Goal: Download file/media

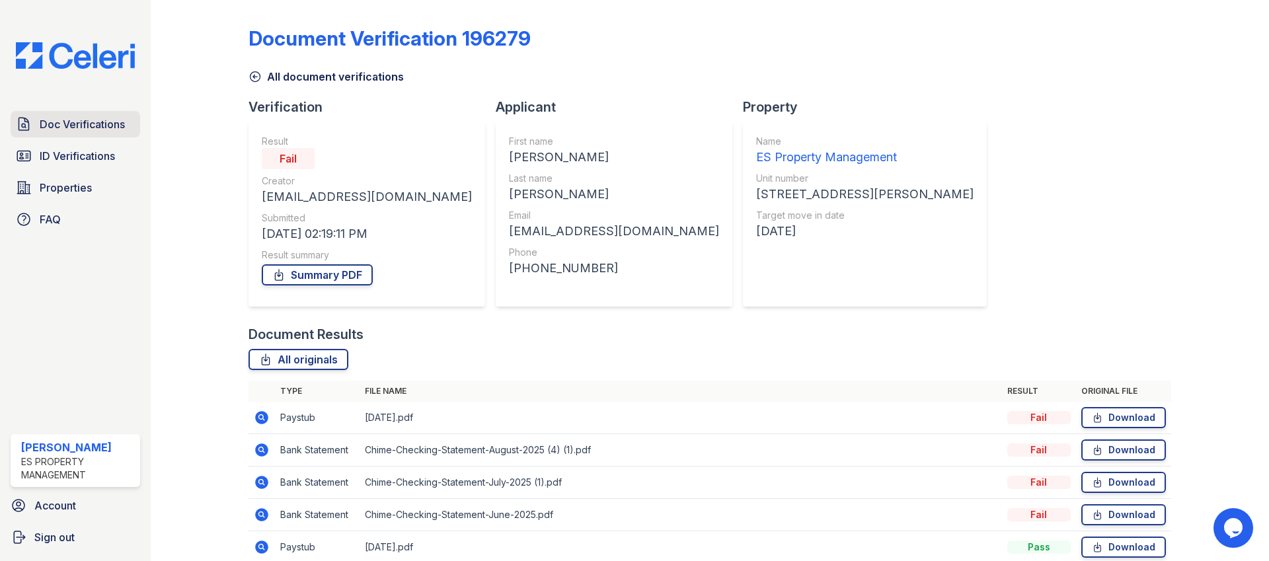
scroll to position [126, 0]
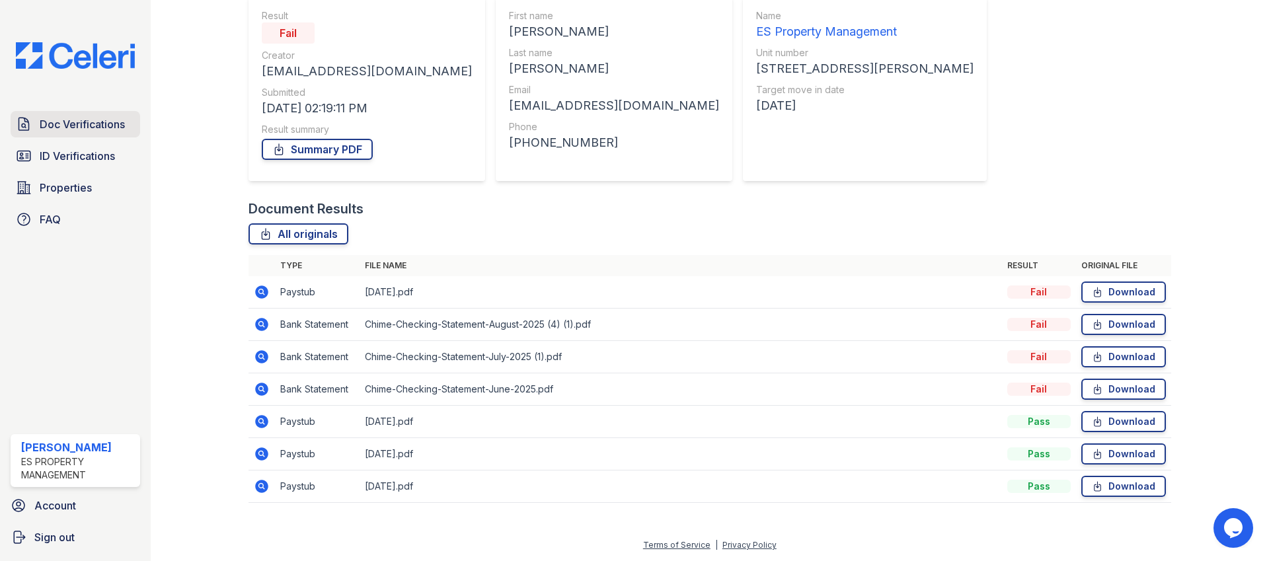
click at [48, 121] on span "Doc Verifications" at bounding box center [82, 124] width 85 height 16
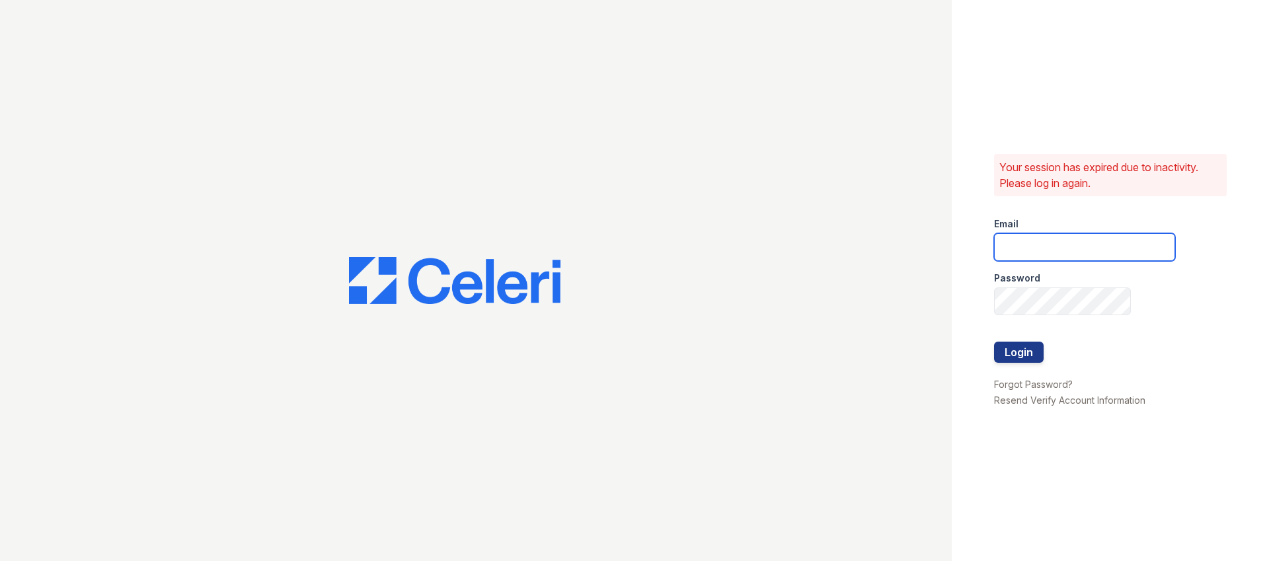
click at [1051, 253] on input "email" at bounding box center [1084, 247] width 181 height 28
type input "Dana@indianapolispropertymanagement.com"
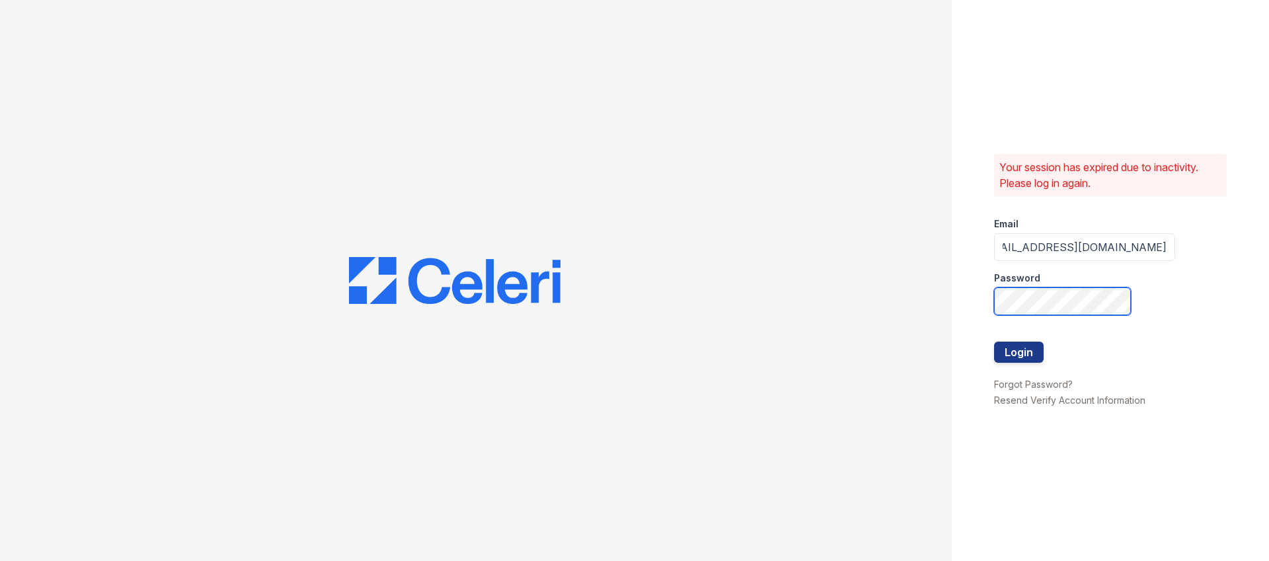
scroll to position [0, 0]
click at [0, 561] on com-1password-button at bounding box center [0, 561] width 0 height 0
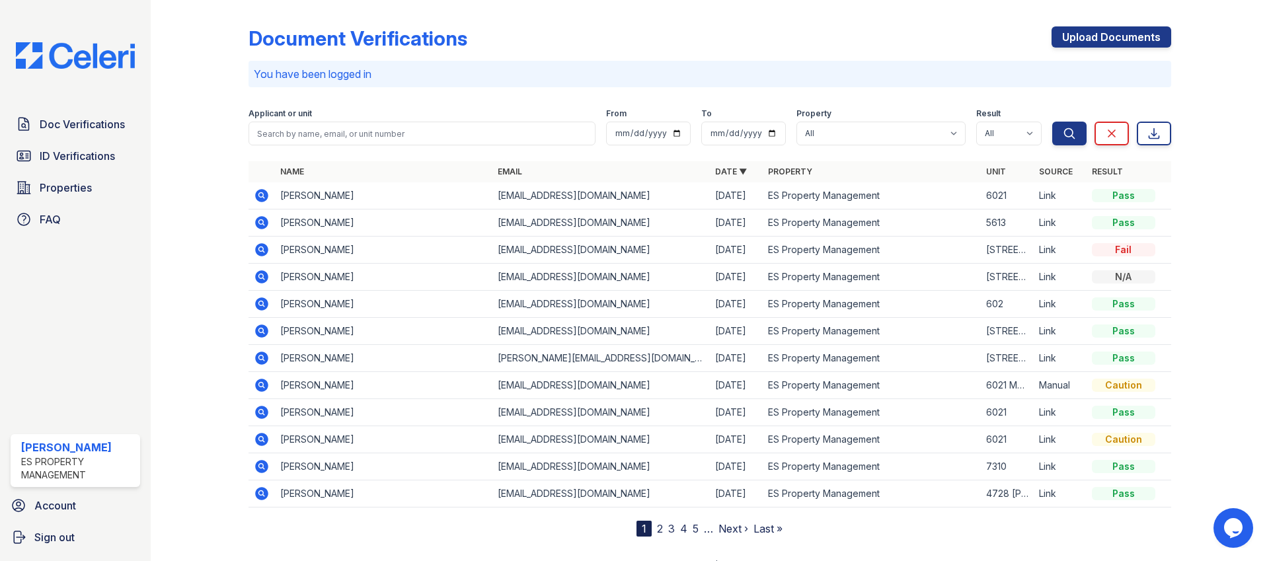
click at [263, 223] on icon at bounding box center [262, 223] width 16 height 16
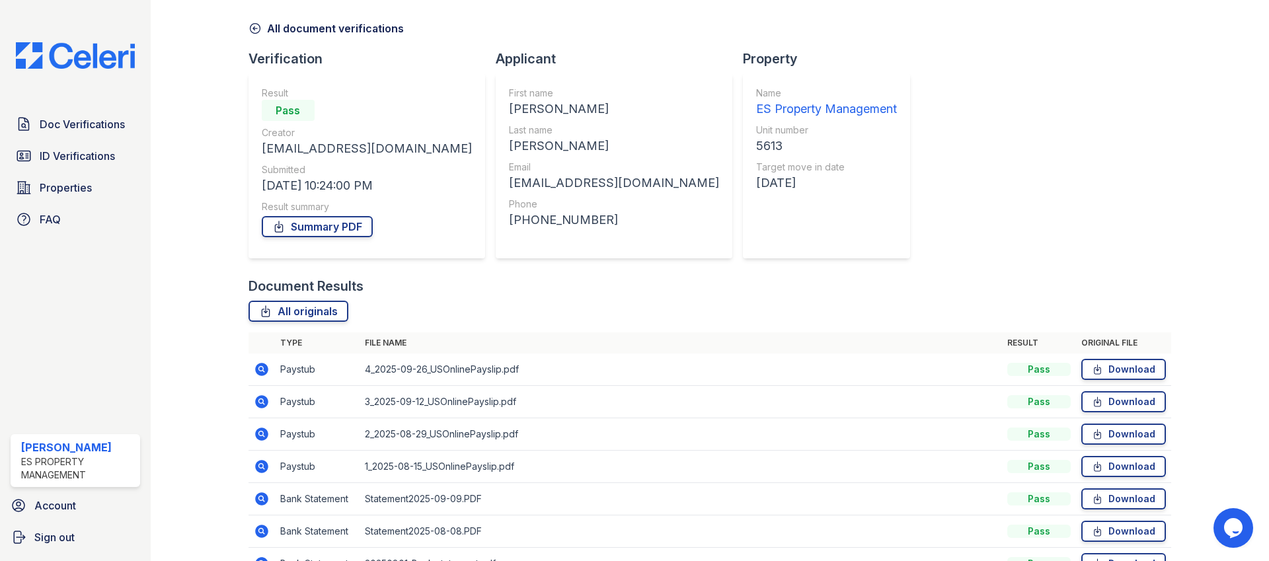
scroll to position [158, 0]
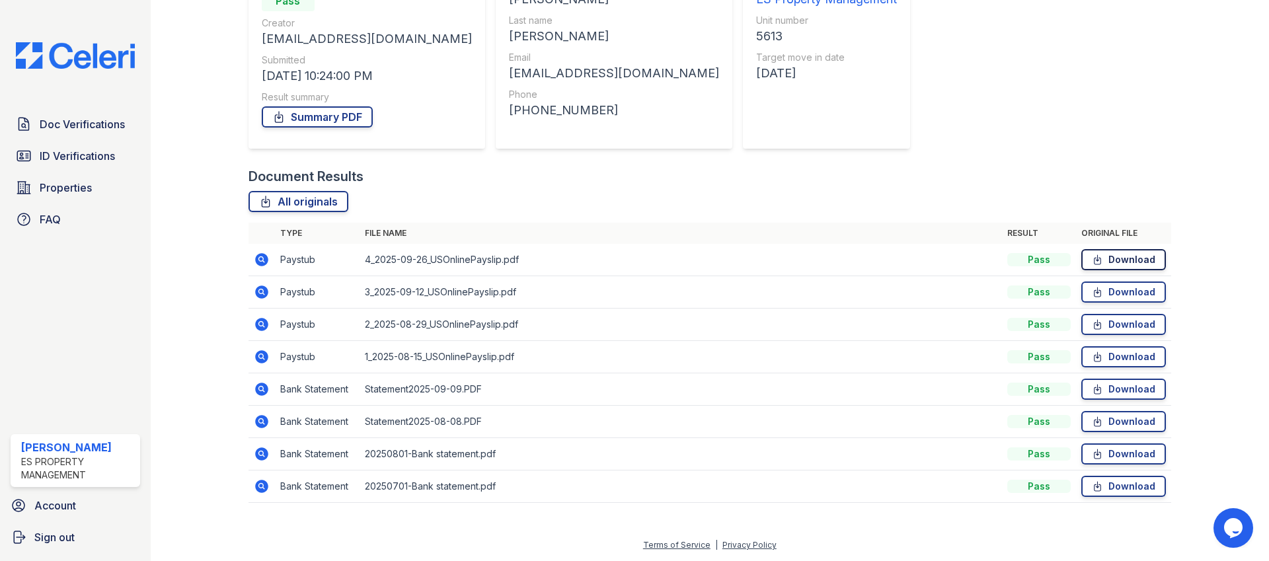
click at [1133, 262] on link "Download" at bounding box center [1123, 259] width 85 height 21
click at [1131, 288] on link "Download" at bounding box center [1123, 292] width 85 height 21
click at [1131, 324] on link "Download" at bounding box center [1123, 324] width 85 height 21
click at [1131, 360] on link "Download" at bounding box center [1123, 356] width 85 height 21
click at [1131, 382] on link "Download" at bounding box center [1123, 389] width 85 height 21
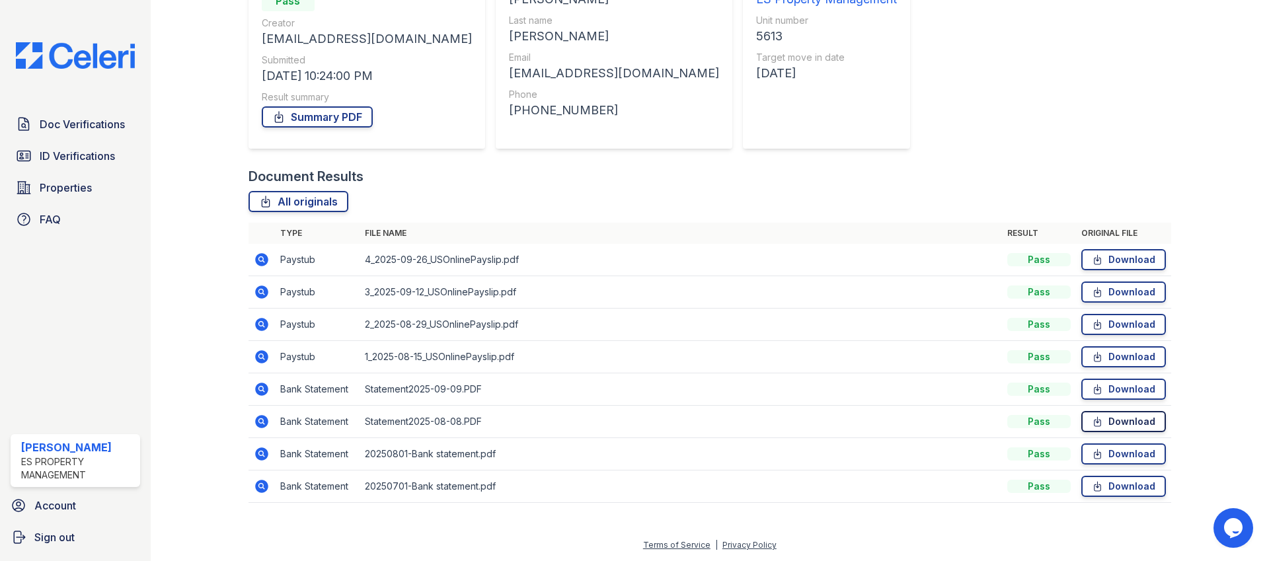
click at [1131, 430] on link "Download" at bounding box center [1123, 421] width 85 height 21
click at [1131, 453] on link "Download" at bounding box center [1123, 454] width 85 height 21
click at [1131, 484] on link "Download" at bounding box center [1123, 486] width 85 height 21
click at [356, 98] on div "Result summary" at bounding box center [367, 97] width 210 height 13
click at [356, 108] on link "Summary PDF" at bounding box center [317, 116] width 111 height 21
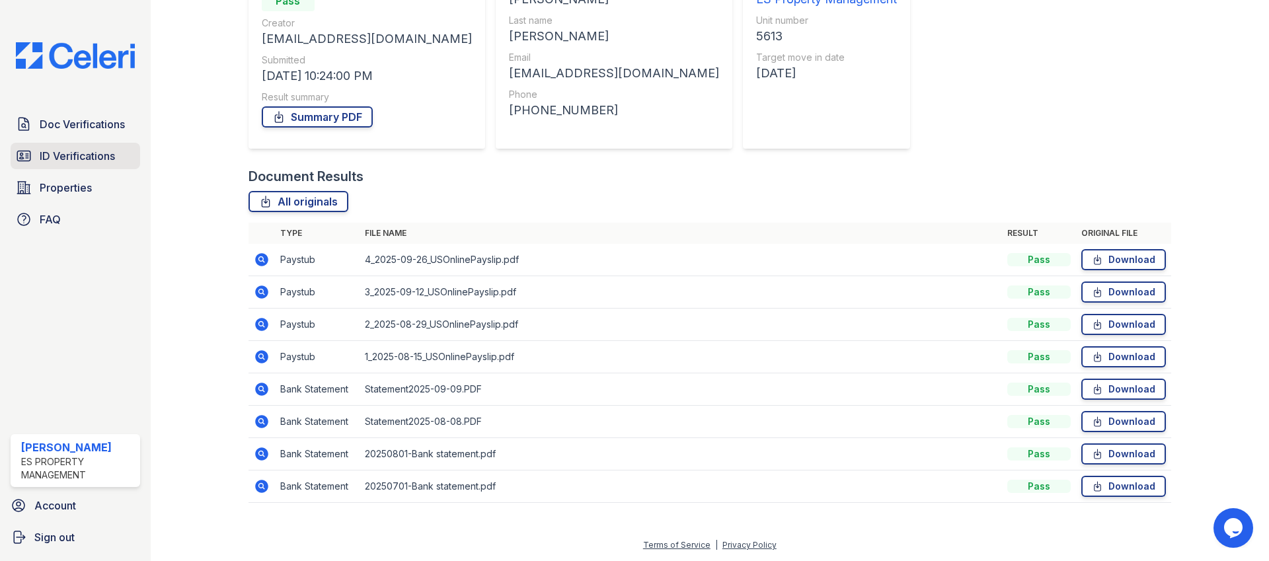
click at [116, 143] on link "ID Verifications" at bounding box center [76, 156] width 130 height 26
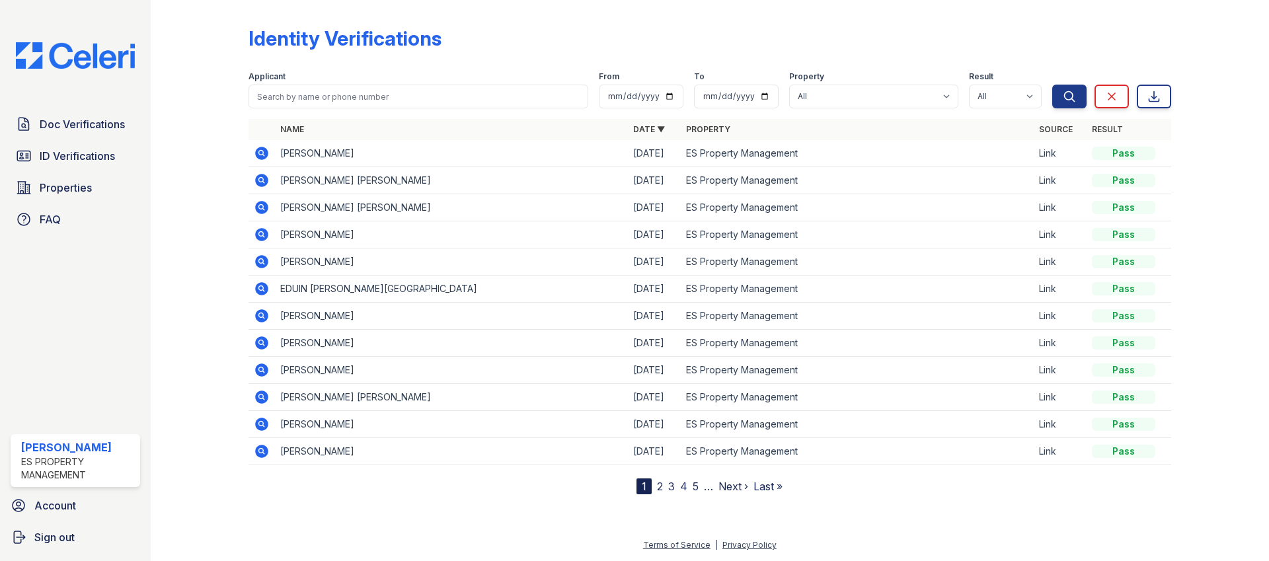
click at [259, 155] on icon at bounding box center [261, 153] width 13 height 13
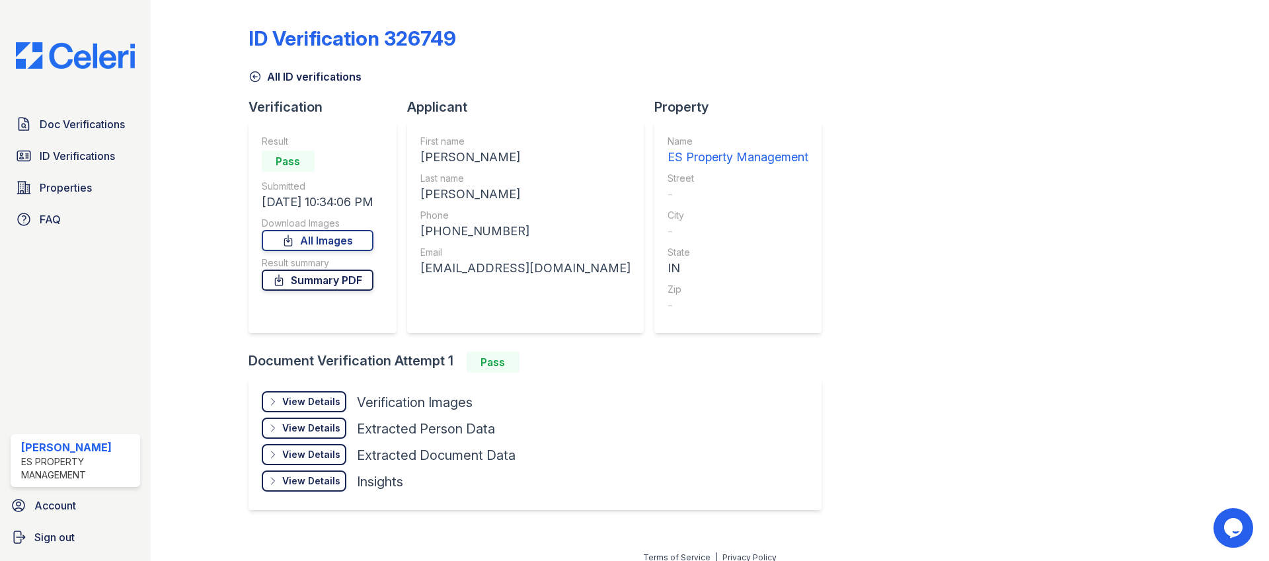
click at [343, 278] on link "Summary PDF" at bounding box center [318, 280] width 112 height 21
